Goal: Complete application form

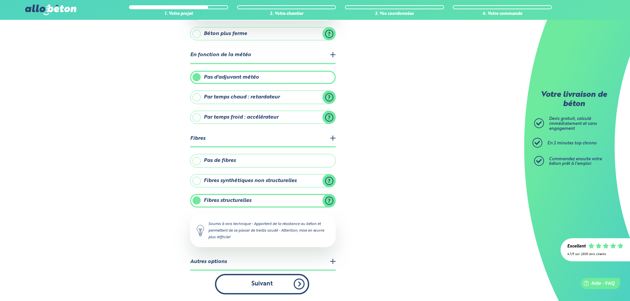
click at [276, 281] on button "Suivant" at bounding box center [262, 284] width 94 height 20
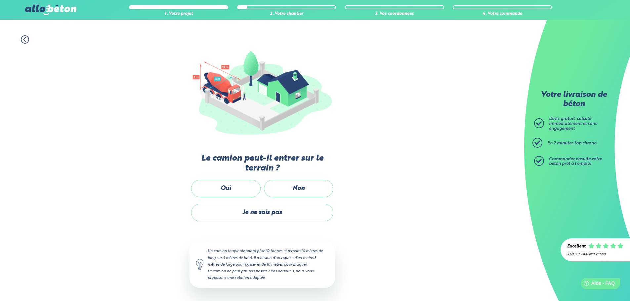
scroll to position [44, 0]
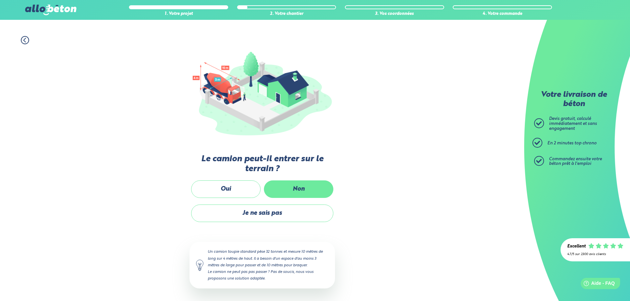
click at [303, 190] on label "Non" at bounding box center [298, 189] width 69 height 18
click at [0, 0] on input "Non" at bounding box center [0, 0] width 0 height 0
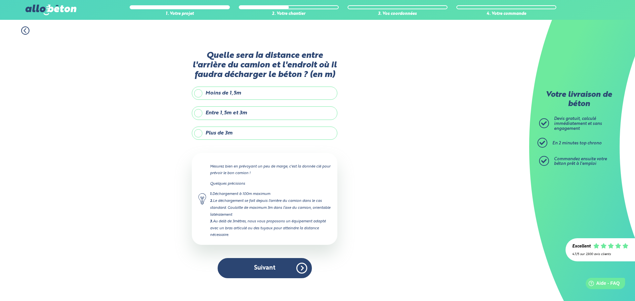
click at [201, 114] on label "Entre 1,5m et 3m" at bounding box center [264, 112] width 145 height 13
click at [0, 0] on input "Entre 1,5m et 3m" at bounding box center [0, 0] width 0 height 0
click at [199, 132] on label "Plus de 3m" at bounding box center [264, 133] width 145 height 13
click at [0, 0] on input "Plus de 3m" at bounding box center [0, 0] width 0 height 0
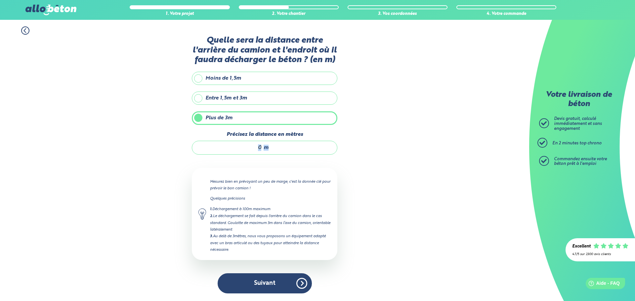
drag, startPoint x: 267, startPoint y: 145, endPoint x: 235, endPoint y: 150, distance: 32.8
click at [240, 148] on div "m" at bounding box center [264, 148] width 145 height 14
drag, startPoint x: 262, startPoint y: 144, endPoint x: 250, endPoint y: 148, distance: 13.5
click at [250, 148] on div "m" at bounding box center [264, 148] width 145 height 14
type input "'"
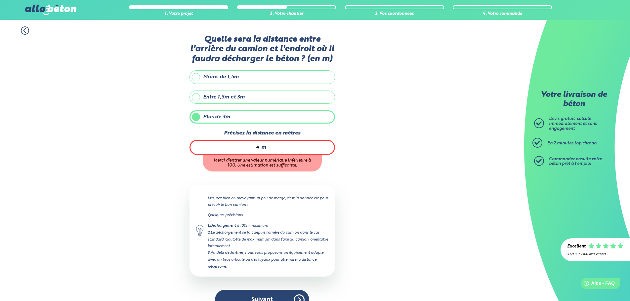
type input "4"
click at [329, 156] on div "Quelle sera la distance entre l'arrière du camion et l'endroit où il faudra déc…" at bounding box center [264, 176] width 145 height 282
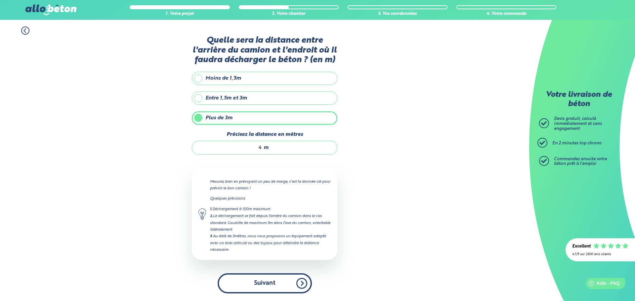
click at [274, 281] on button "Suivant" at bounding box center [264, 283] width 94 height 20
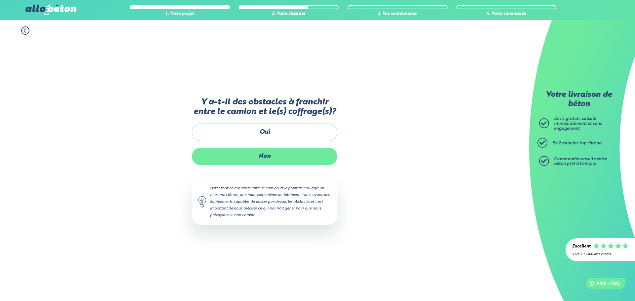
click at [285, 154] on label "Non" at bounding box center [264, 157] width 145 height 18
click at [0, 0] on input "Non" at bounding box center [0, 0] width 0 height 0
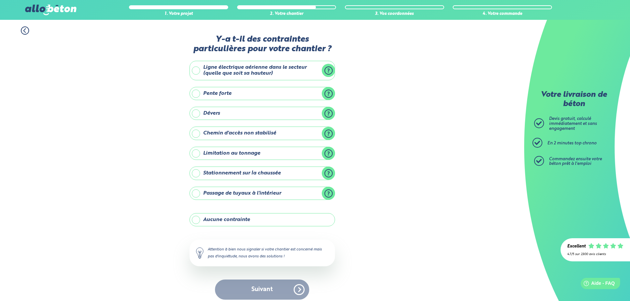
click at [195, 70] on label "Ligne électrique aérienne dans le secteur (quelle que soit sa hauteur)" at bounding box center [261, 71] width 145 height 20
click at [0, 0] on input "Ligne électrique aérienne dans le secteur (quelle que soit sa hauteur)" at bounding box center [0, 0] width 0 height 0
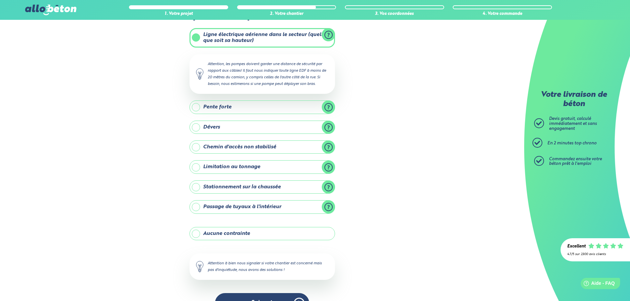
scroll to position [33, 0]
click at [196, 188] on label "Stationnement sur la chaussée" at bounding box center [261, 186] width 145 height 13
click at [0, 0] on input "Stationnement sur la chaussée" at bounding box center [0, 0] width 0 height 0
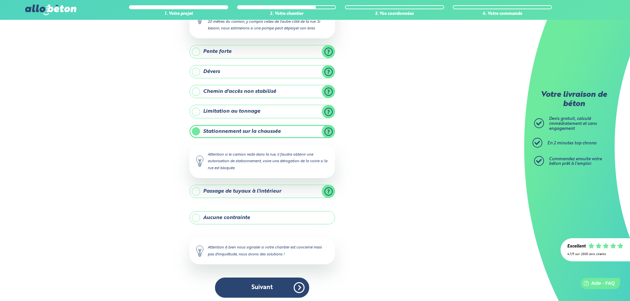
scroll to position [92, 0]
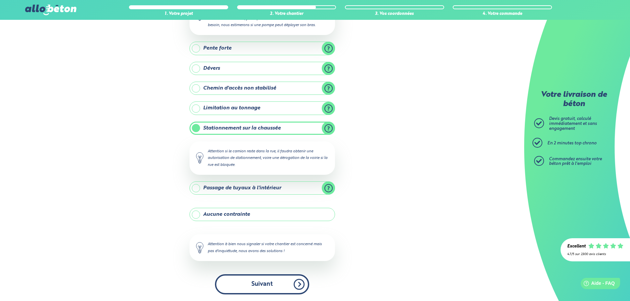
click at [244, 285] on button "Suivant" at bounding box center [262, 284] width 94 height 20
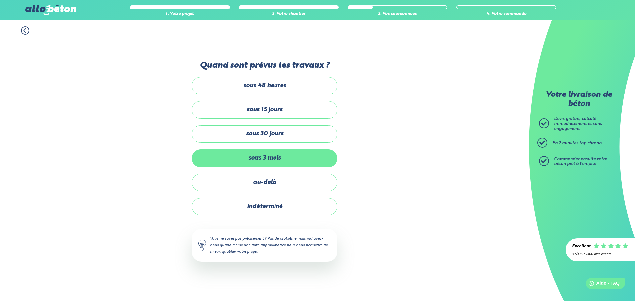
click at [285, 154] on label "sous 3 mois" at bounding box center [264, 158] width 145 height 18
click at [0, 0] on input "sous 3 mois" at bounding box center [0, 0] width 0 height 0
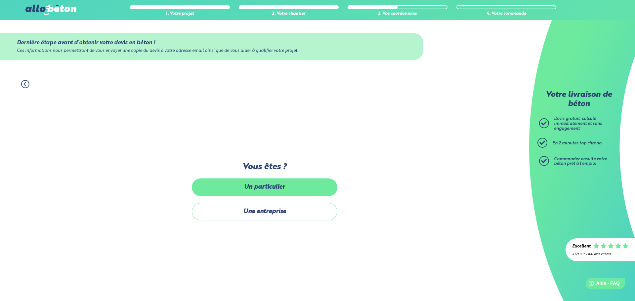
click at [286, 193] on label "Un particulier" at bounding box center [264, 187] width 145 height 18
click at [0, 0] on input "Un particulier" at bounding box center [0, 0] width 0 height 0
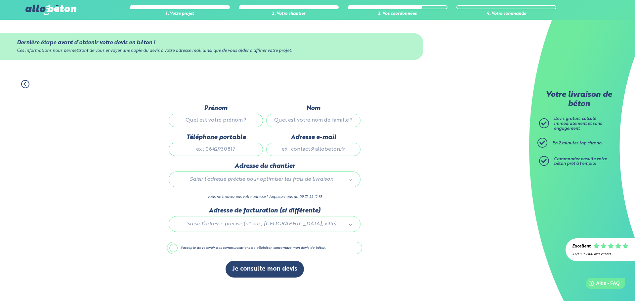
click at [217, 123] on input "Prénom" at bounding box center [216, 120] width 94 height 13
type input "Jean-Michel"
type input "Pont"
type input "0607839483"
type input "jmpont@maregionsud.fr"
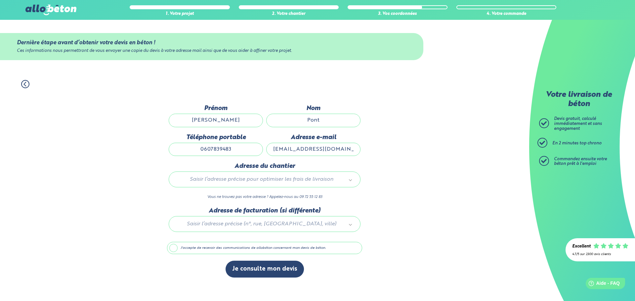
type input "3 BIS BD Martin Fabre"
click at [311, 151] on input "jmpont@maregionsud.fr" at bounding box center [313, 149] width 94 height 13
type input "jmpont3@gmail.com"
click at [242, 143] on input "0607839483" at bounding box center [216, 149] width 94 height 13
type input "0630274037"
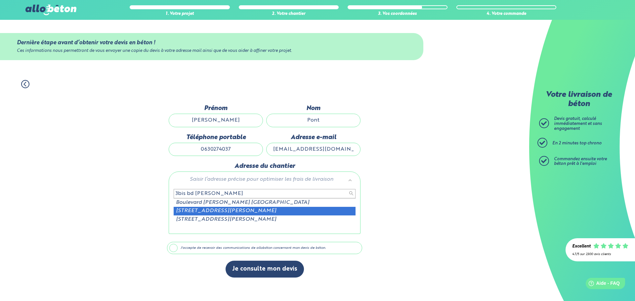
type input "3bis bd martin fabre"
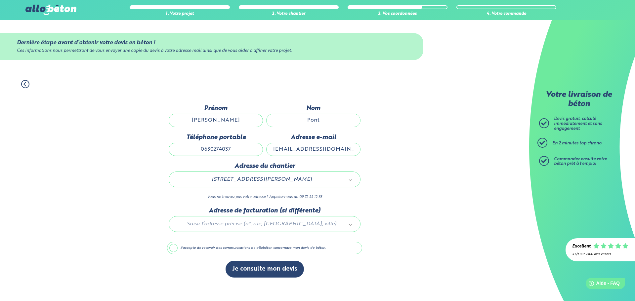
click at [237, 226] on div at bounding box center [264, 222] width 195 height 31
click at [276, 270] on button "Je consulte mon devis" at bounding box center [264, 269] width 78 height 17
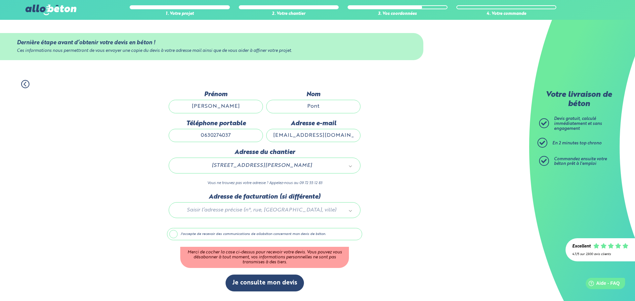
click at [174, 232] on label "J'accepte de recevoir des communications de allobéton concernant mon devis de b…" at bounding box center [264, 234] width 195 height 13
click at [0, 0] on input "J'accepte de recevoir des communications de allobéton concernant mon devis de b…" at bounding box center [0, 0] width 0 height 0
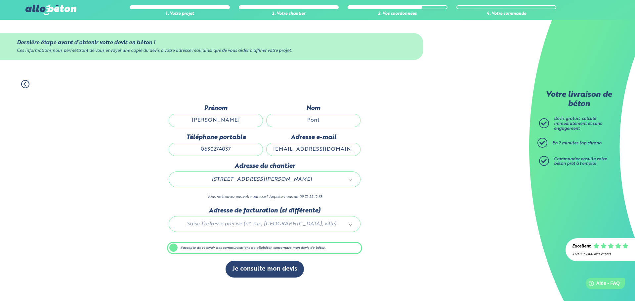
drag, startPoint x: 257, startPoint y: 270, endPoint x: 273, endPoint y: 278, distance: 18.3
click at [257, 269] on button "Je consulte mon devis" at bounding box center [264, 269] width 78 height 17
